Goal: Book appointment/travel/reservation

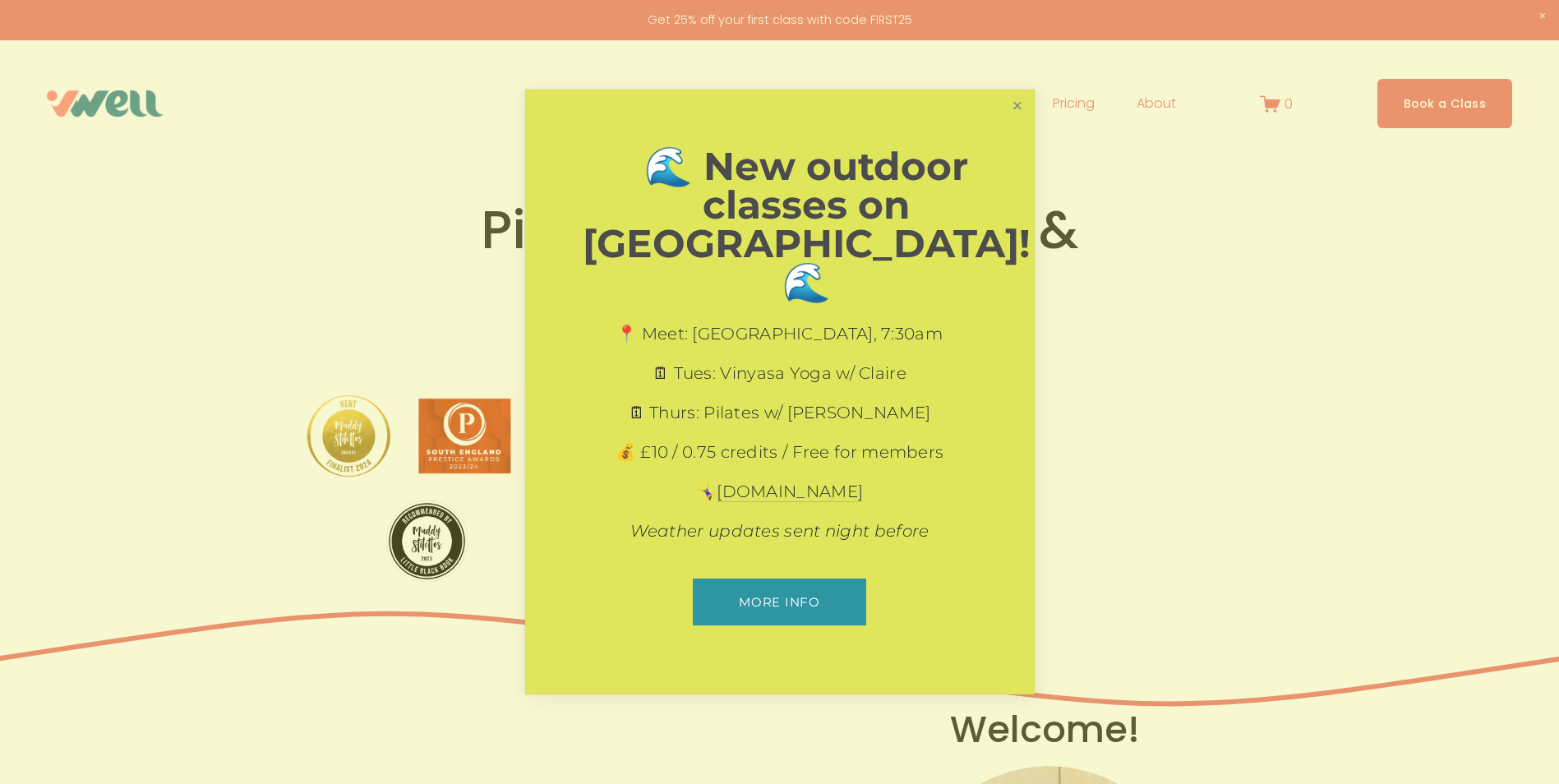
click at [1014, 120] on link "Close" at bounding box center [1017, 106] width 28 height 28
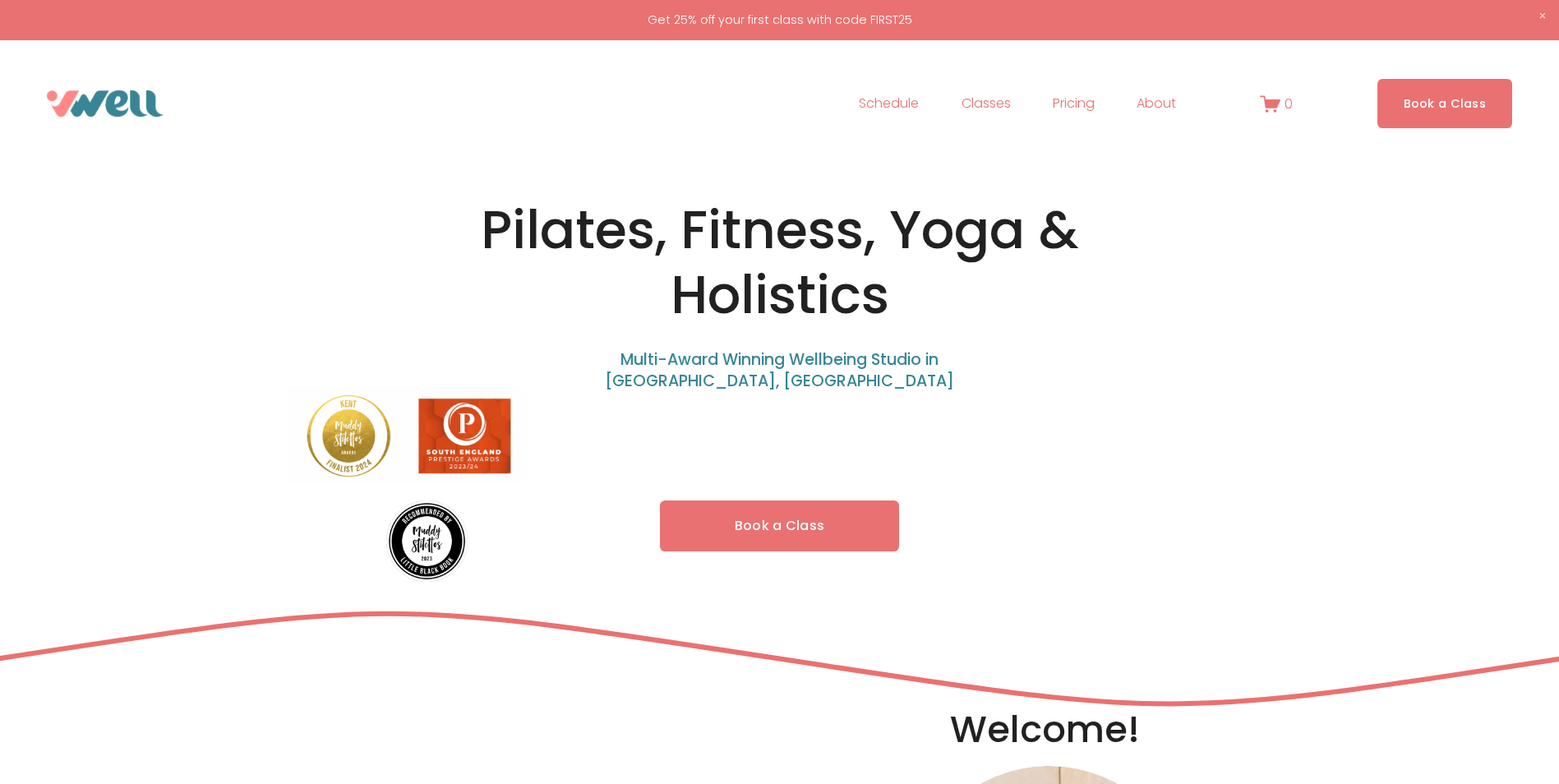
click at [1082, 106] on link "Pricing" at bounding box center [1074, 103] width 42 height 27
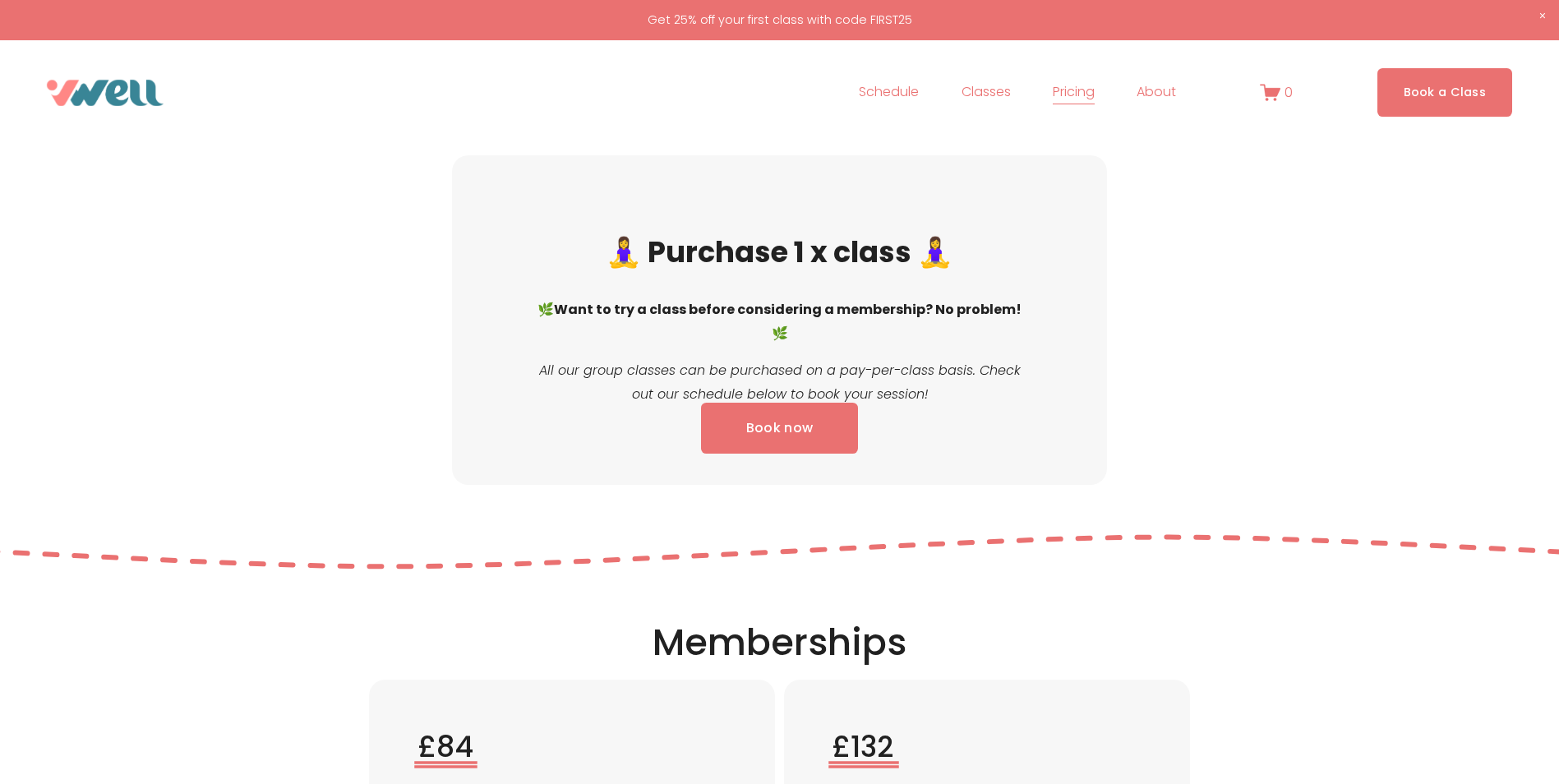
scroll to position [1643, 0]
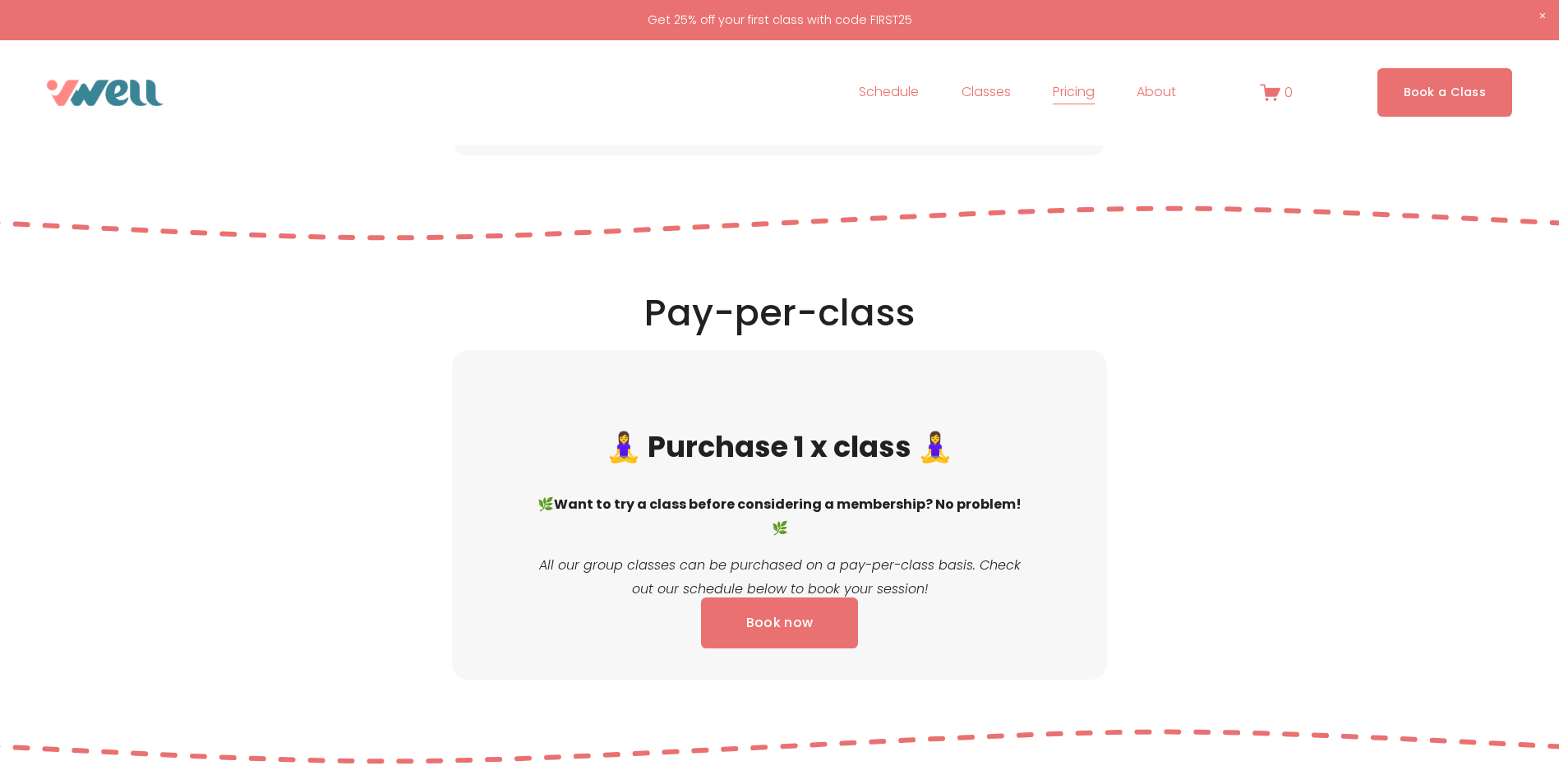
click at [792, 626] on link "Book now" at bounding box center [780, 623] width 157 height 51
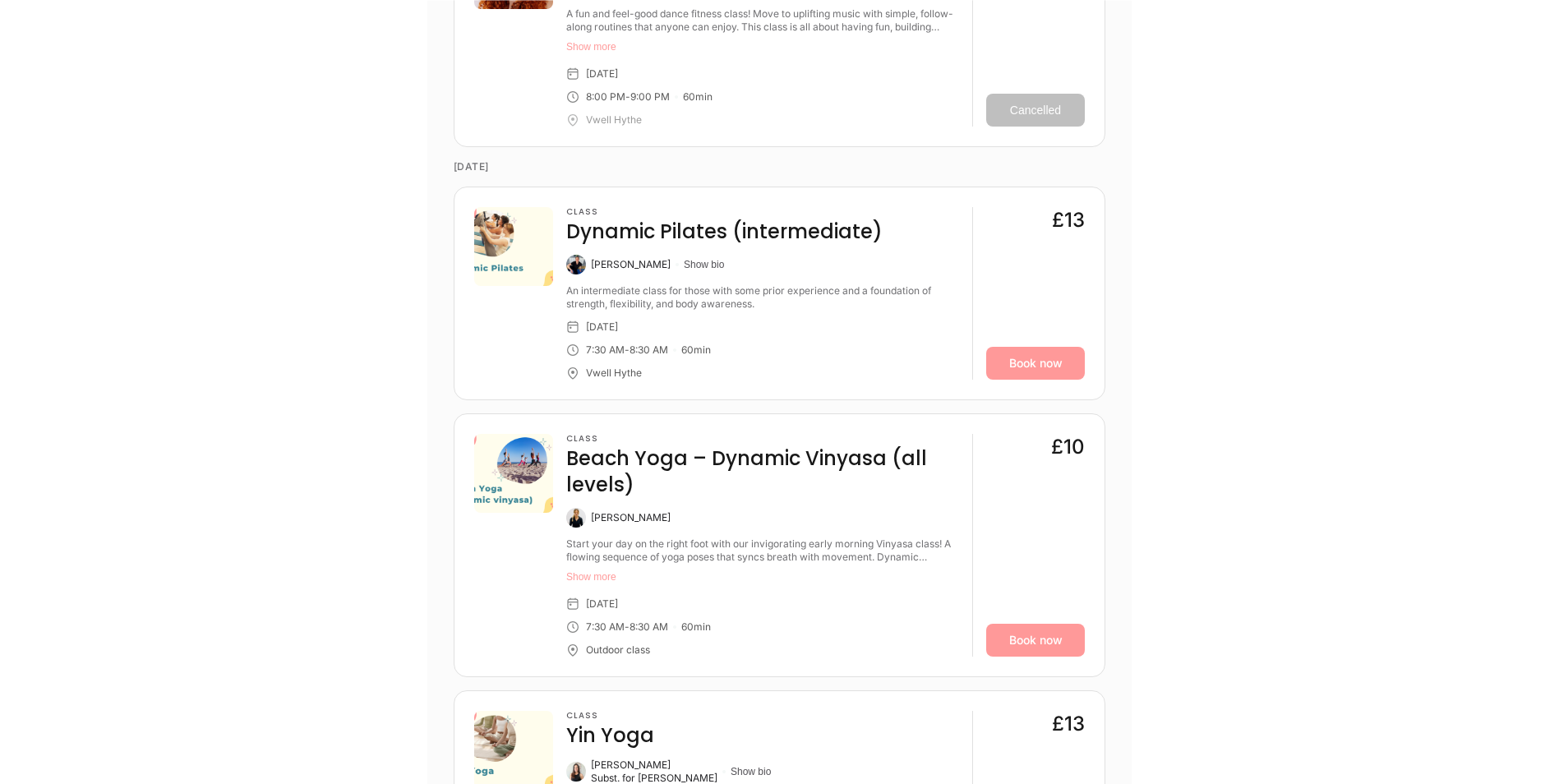
scroll to position [1725, 0]
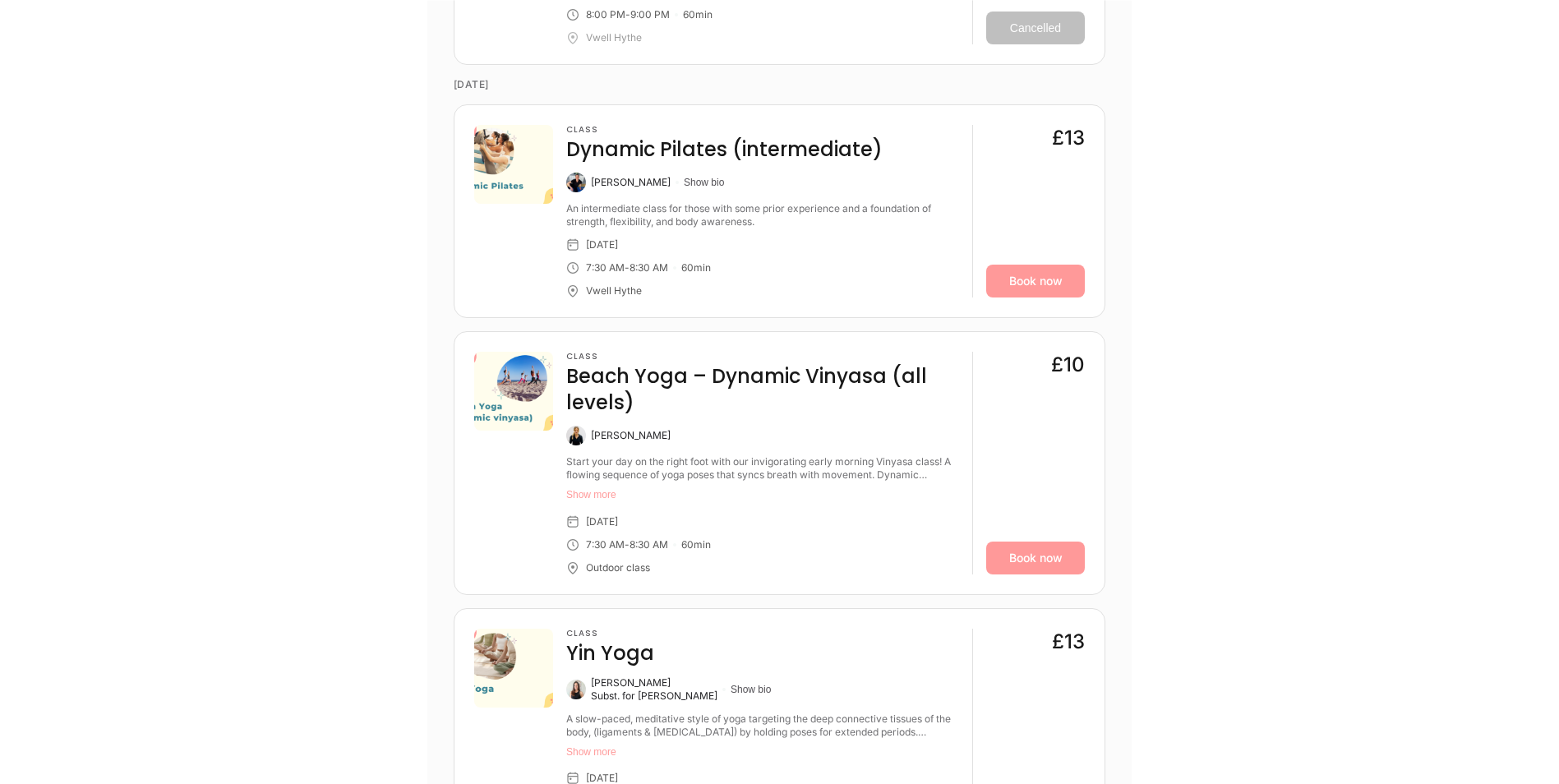
click at [584, 492] on button "Show more" at bounding box center [762, 494] width 393 height 13
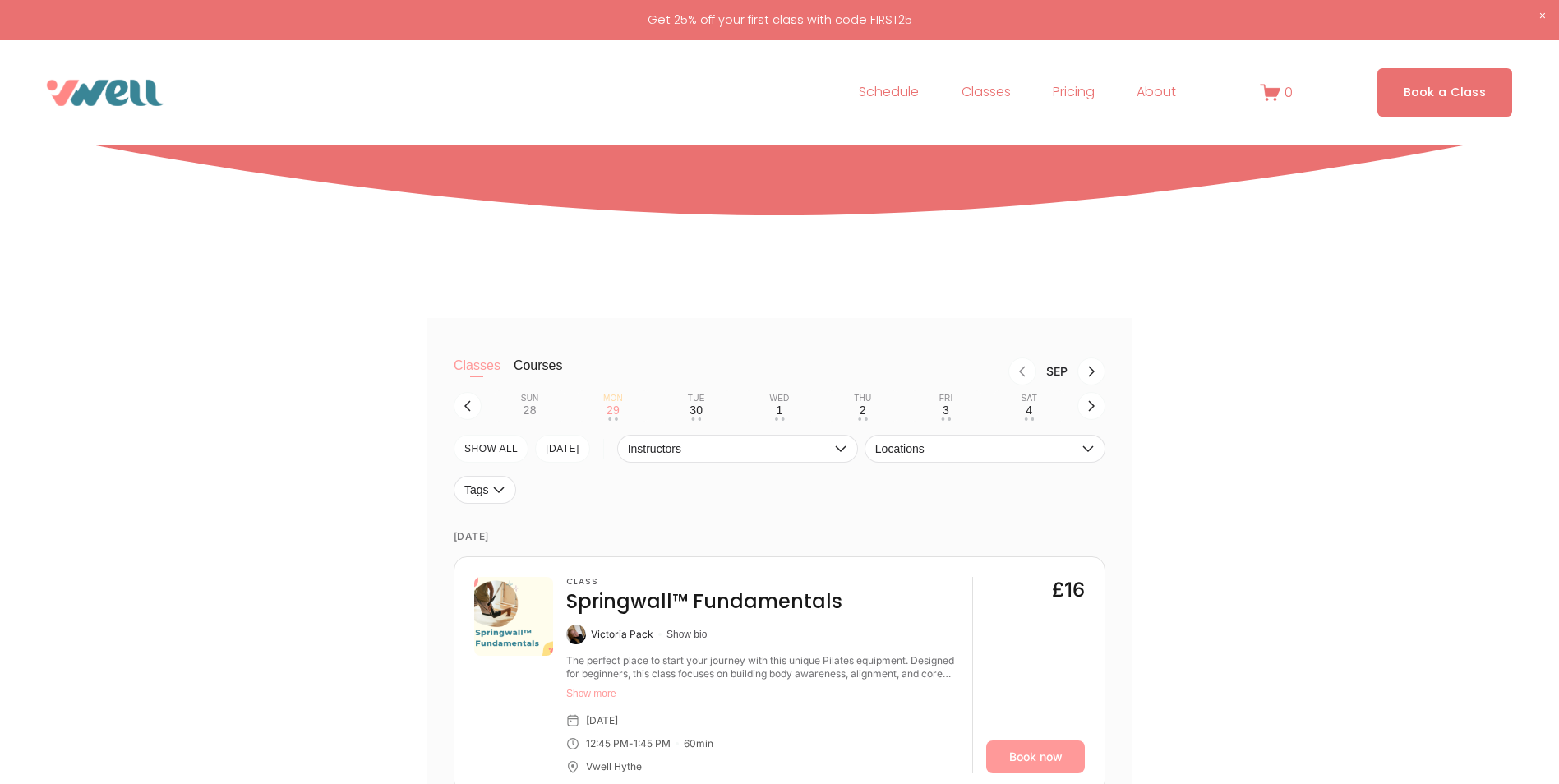
scroll to position [246, 0]
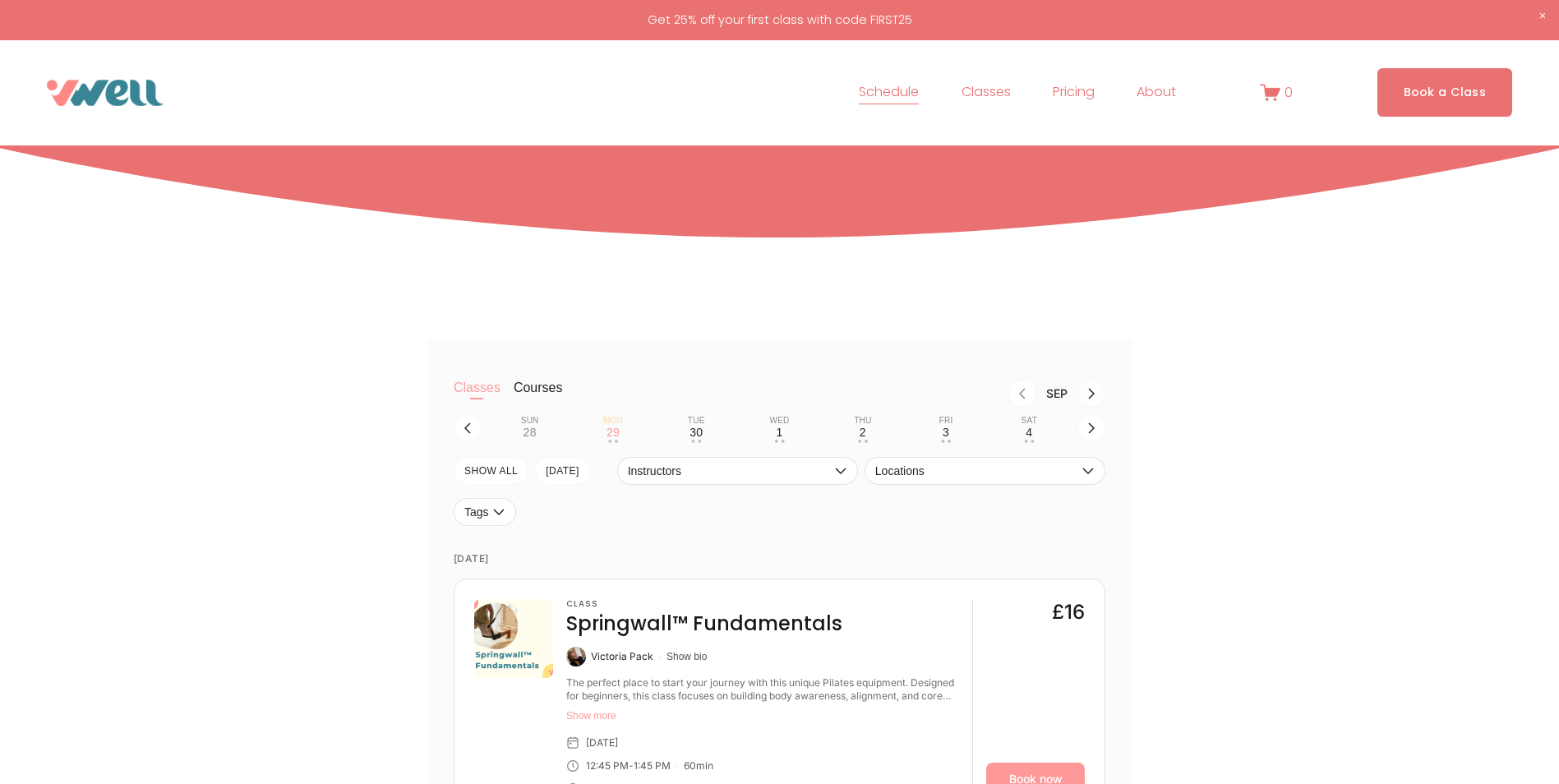
click at [1088, 403] on button "Next month, Oct" at bounding box center [1091, 393] width 28 height 28
click at [1096, 392] on icon "Next month, Nov" at bounding box center [1091, 393] width 13 height 13
click at [1096, 392] on icon "Next month, Dec" at bounding box center [1091, 393] width 13 height 13
click at [699, 431] on div "2" at bounding box center [696, 432] width 6 height 13
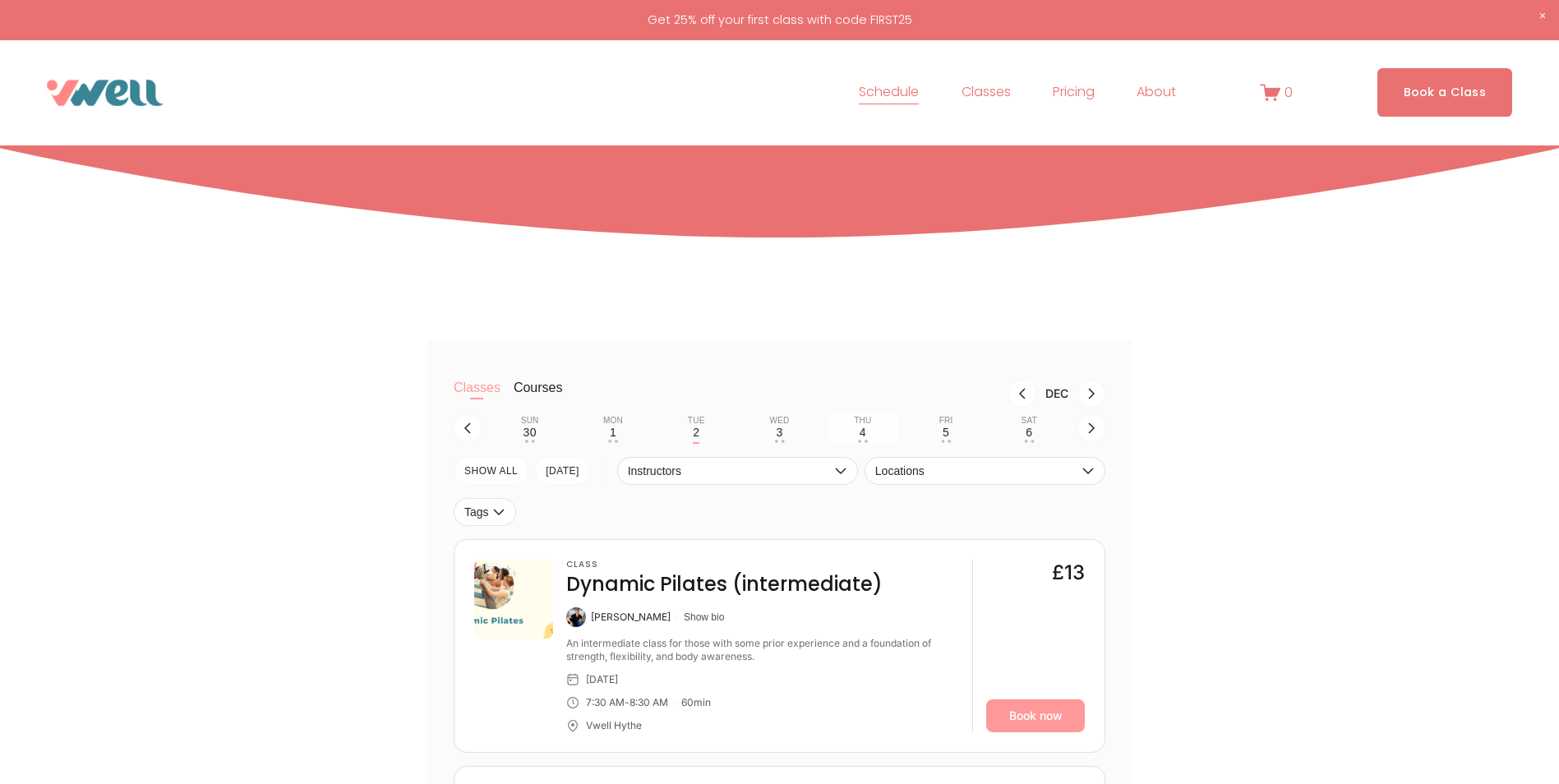
click at [873, 430] on button "Thu 4 • •" at bounding box center [862, 428] width 70 height 31
